Goal: Task Accomplishment & Management: Use online tool/utility

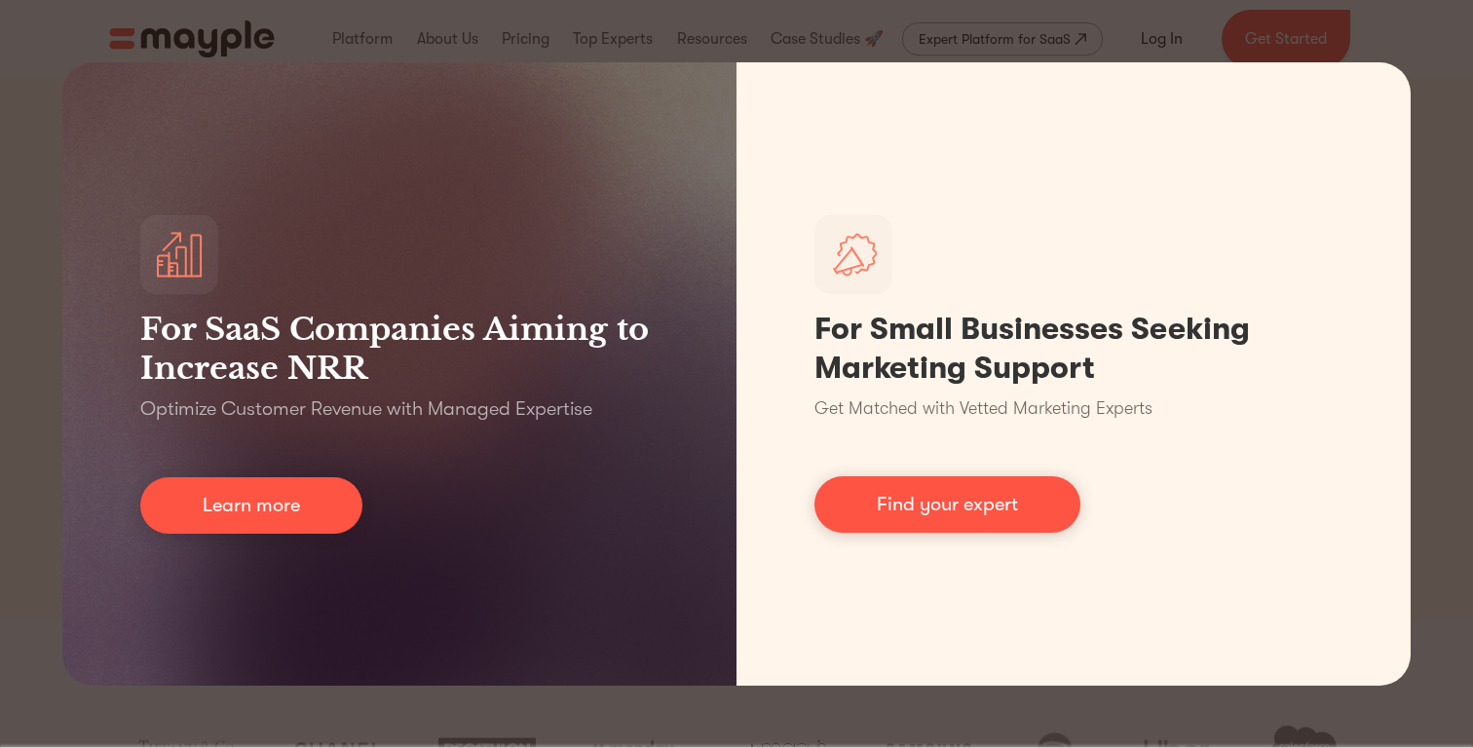
click at [797, 37] on div "For SaaS Companies Aiming to Increase NRR Optimize Customer Revenue with Manage…" at bounding box center [736, 374] width 1473 height 748
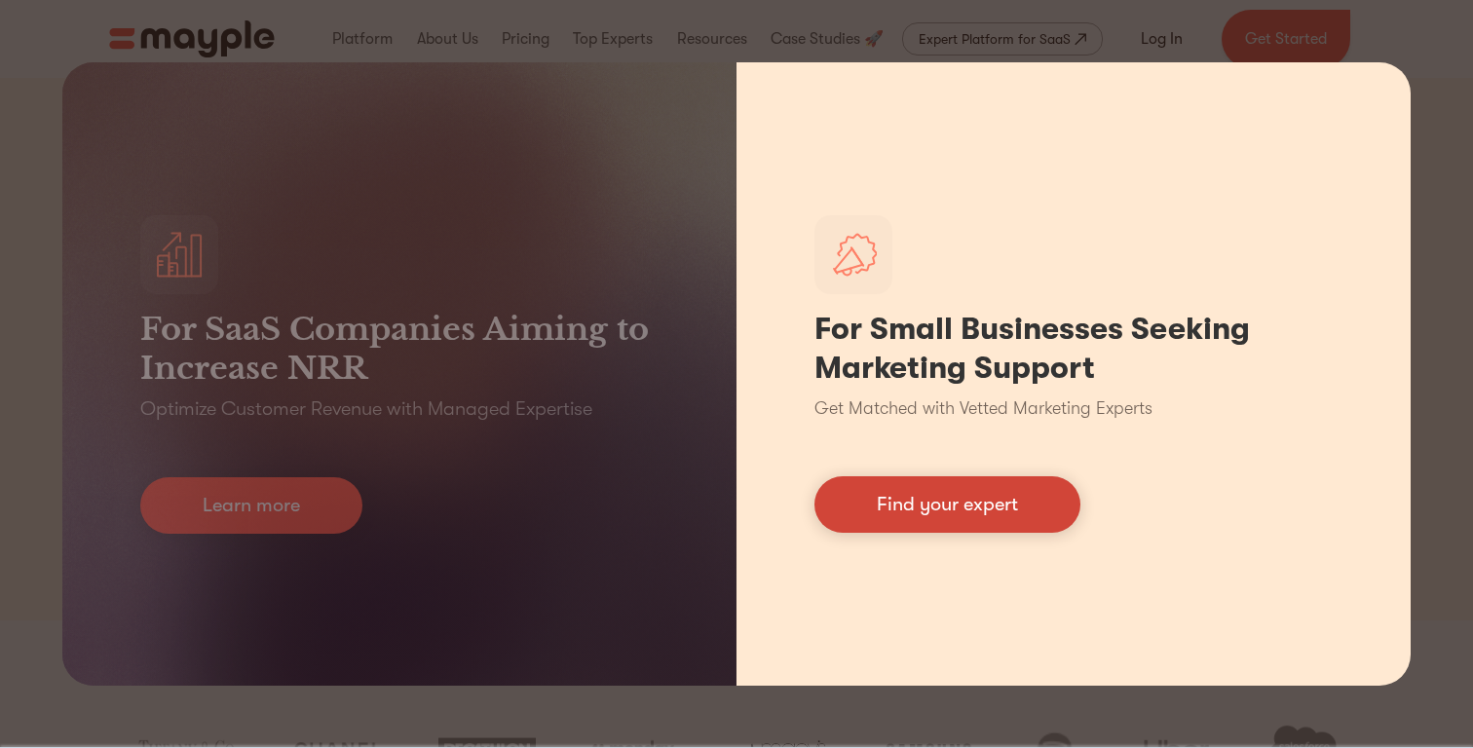
click at [982, 510] on link "Find your expert" at bounding box center [947, 504] width 266 height 56
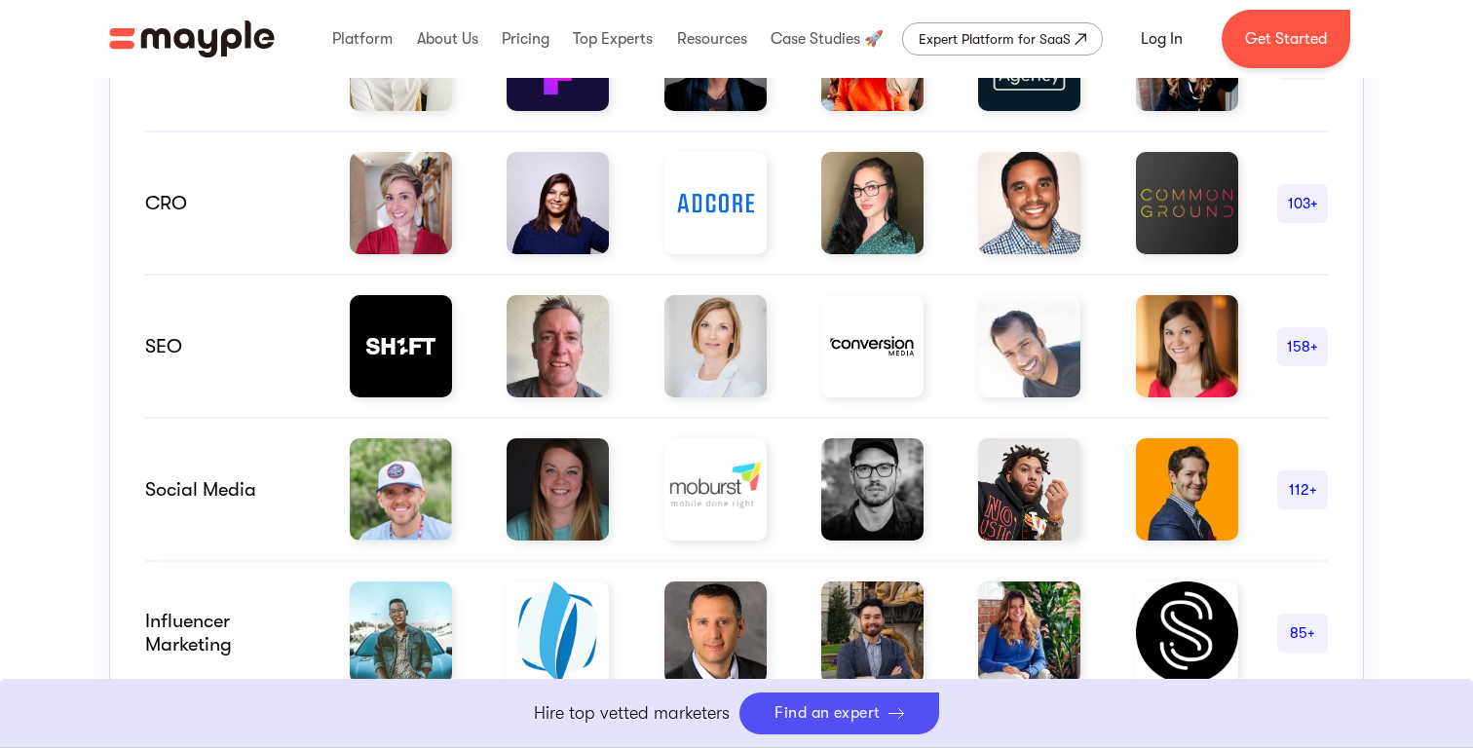
scroll to position [1393, 0]
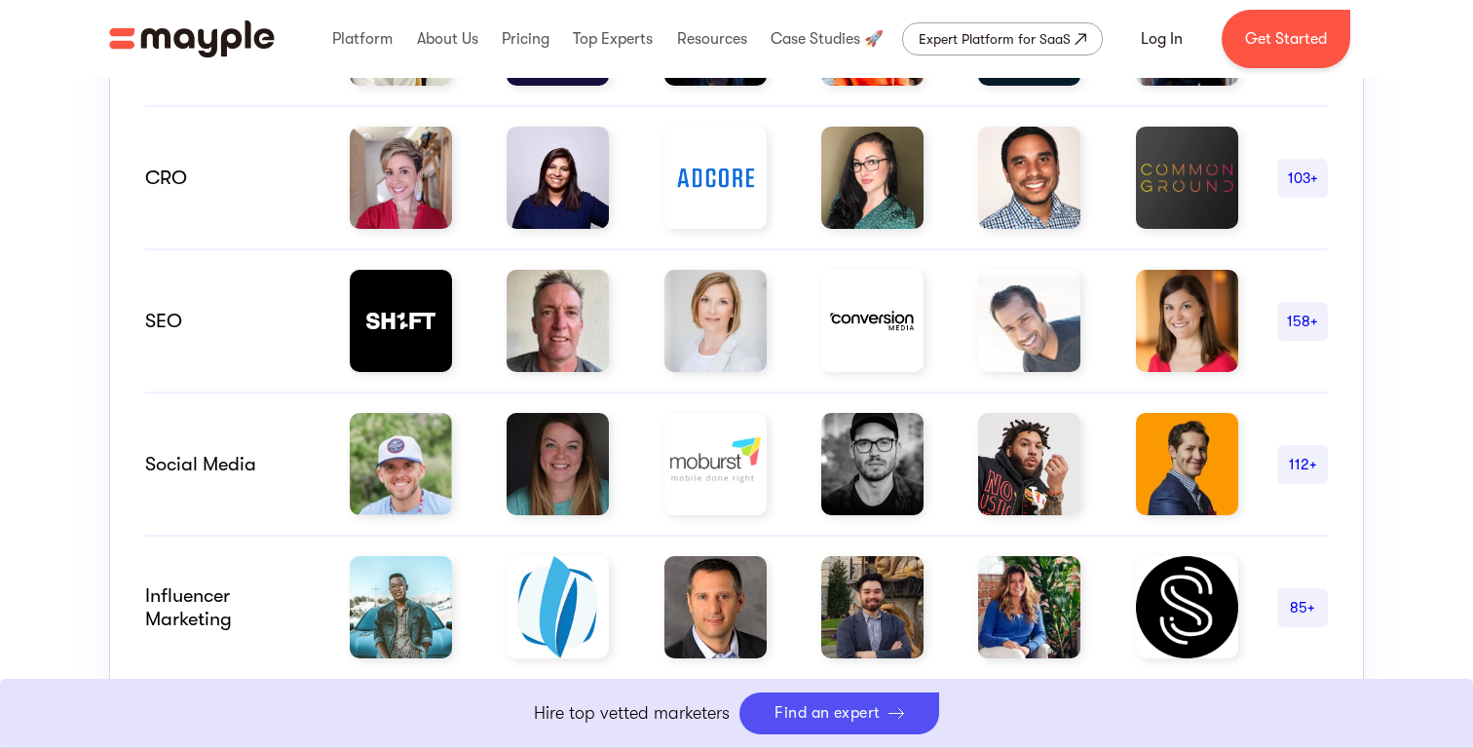
click at [711, 442] on img at bounding box center [715, 464] width 102 height 102
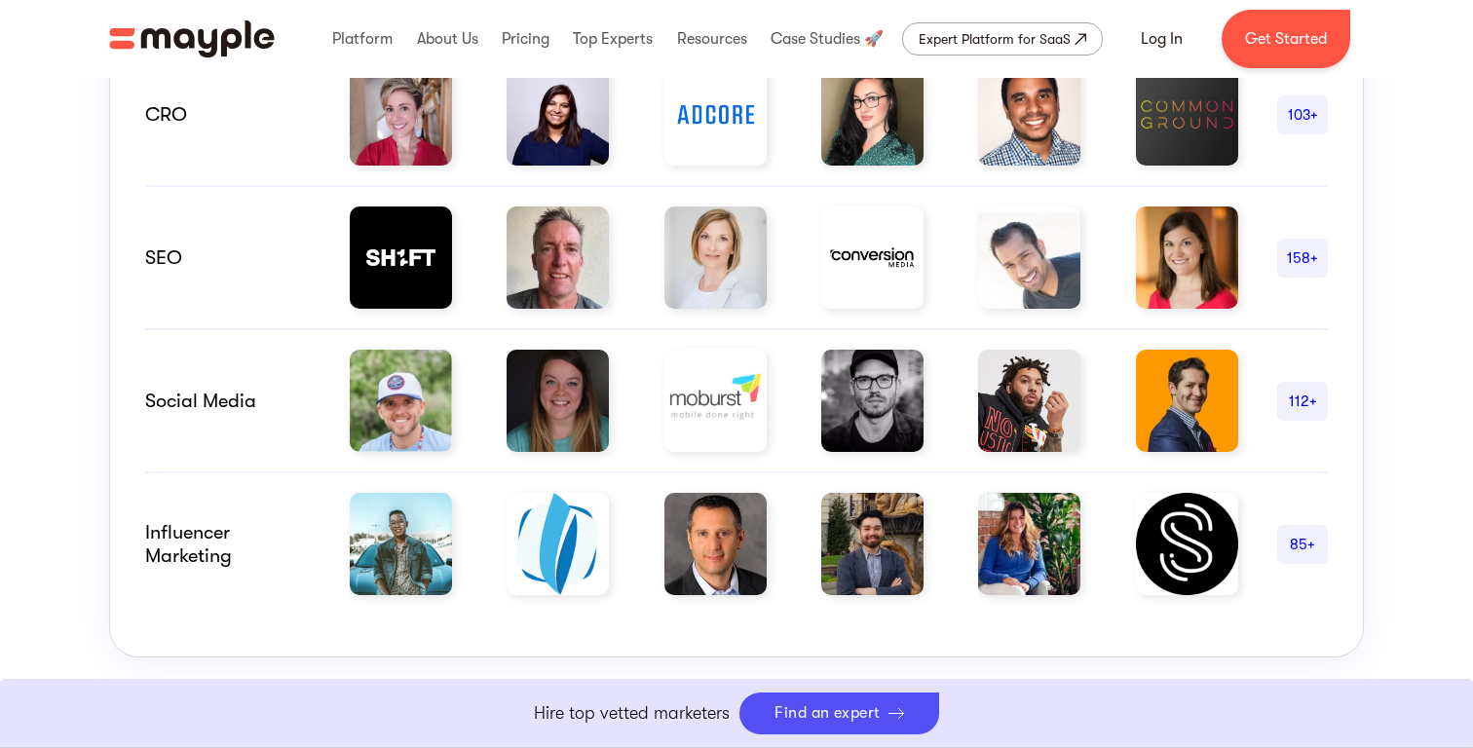
click at [672, 533] on img at bounding box center [715, 544] width 102 height 102
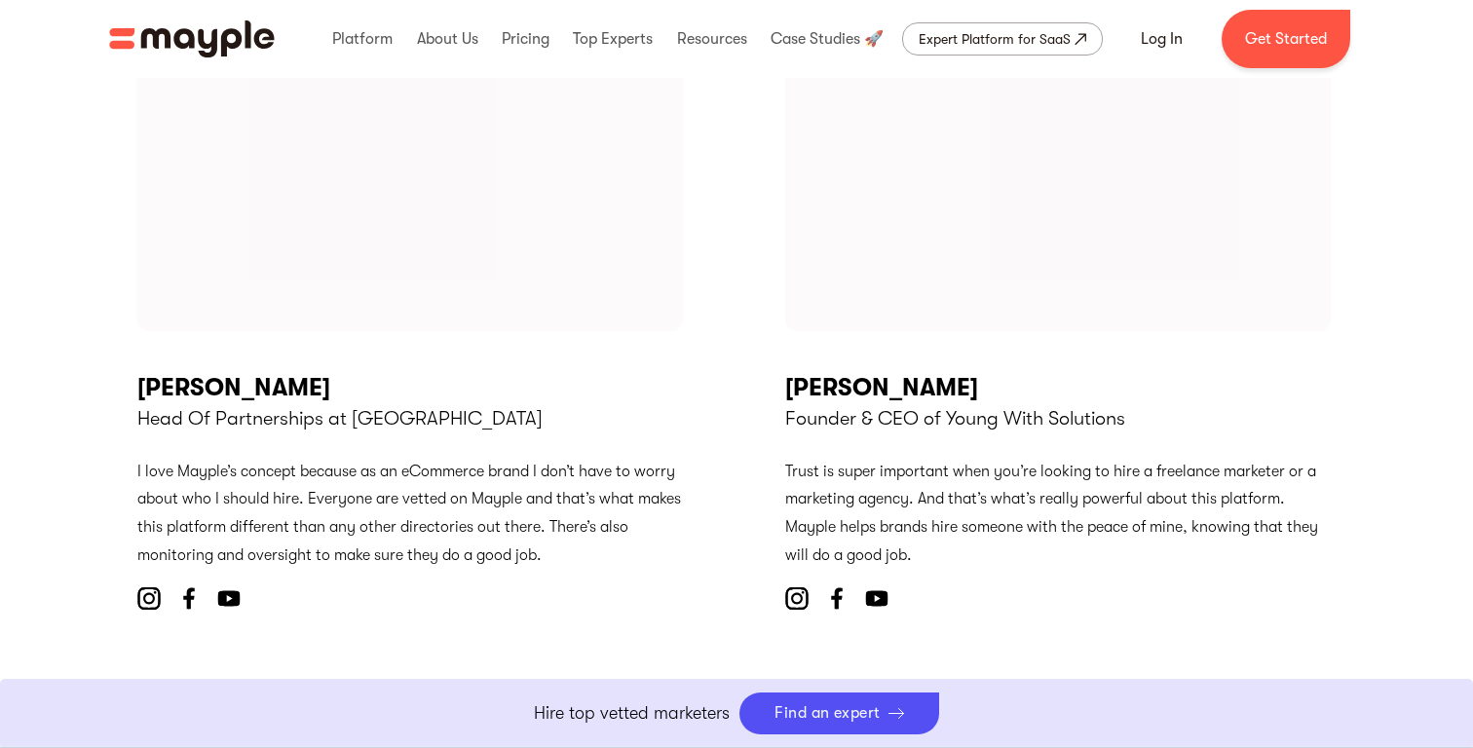
scroll to position [7398, 0]
